Goal: Find specific page/section: Find specific page/section

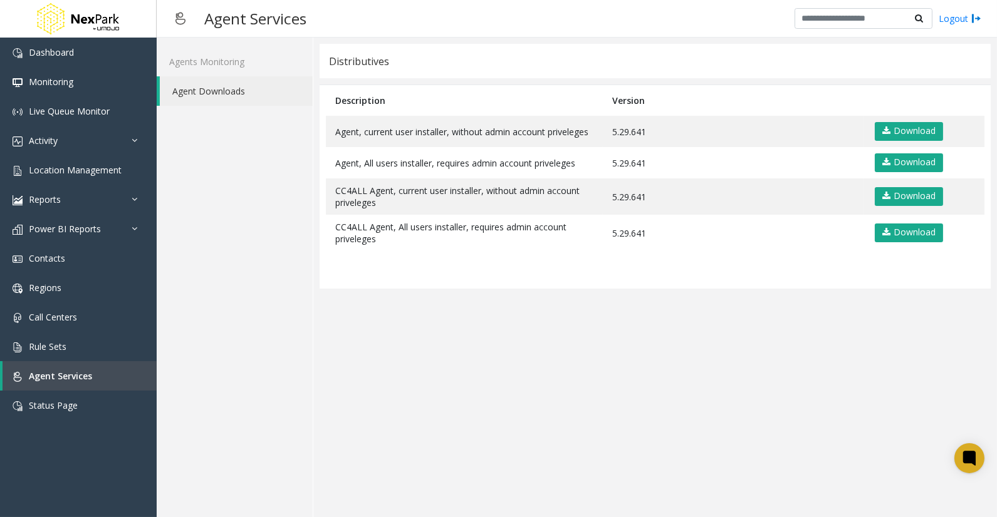
click at [539, 381] on app-distributives "Distributives Description Version Agent, current user installer, without admin …" at bounding box center [655, 277] width 671 height 467
click at [542, 380] on app-distributives "Distributives Description Version Agent, current user installer, without admin …" at bounding box center [655, 277] width 671 height 467
click at [418, 402] on app-distributives "Distributives Description Version Agent, current user installer, without admin …" at bounding box center [655, 277] width 671 height 467
click at [614, 403] on app-distributives "Distributives Description Version Agent, current user installer, without admin …" at bounding box center [655, 277] width 671 height 467
click at [295, 398] on div "Agents Monitoring Agent Downloads" at bounding box center [235, 278] width 157 height 480
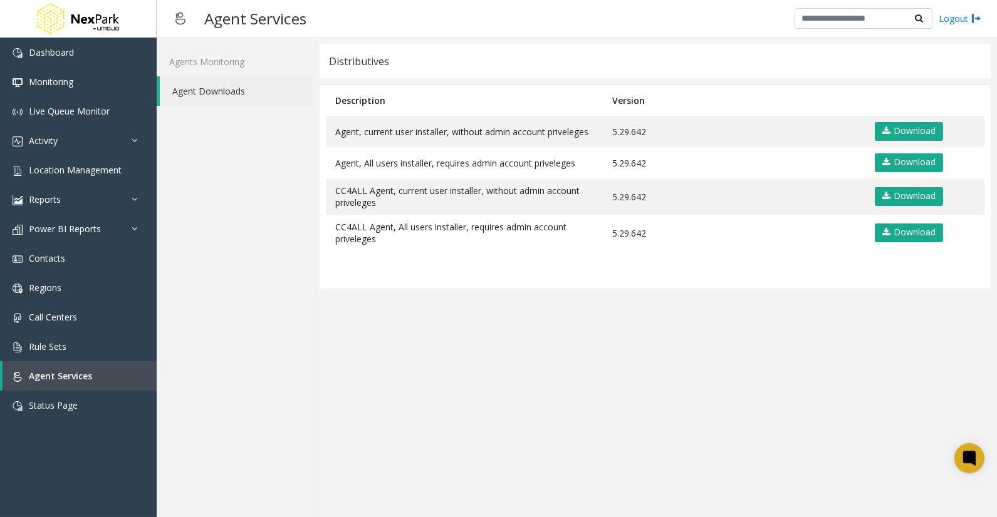
click at [257, 320] on div "Agents Monitoring Agent Downloads" at bounding box center [235, 278] width 157 height 480
click at [341, 449] on app-distributives "Distributives Description Version Agent, current user installer, without admin …" at bounding box center [655, 277] width 671 height 467
click at [455, 370] on app-distributives "Distributives Description Version Agent, current user installer, without admin …" at bounding box center [655, 277] width 671 height 467
click at [524, 377] on app-distributives "Distributives Description Version Agent, current user installer, without admin …" at bounding box center [655, 277] width 671 height 467
